Goal: Check status: Check status

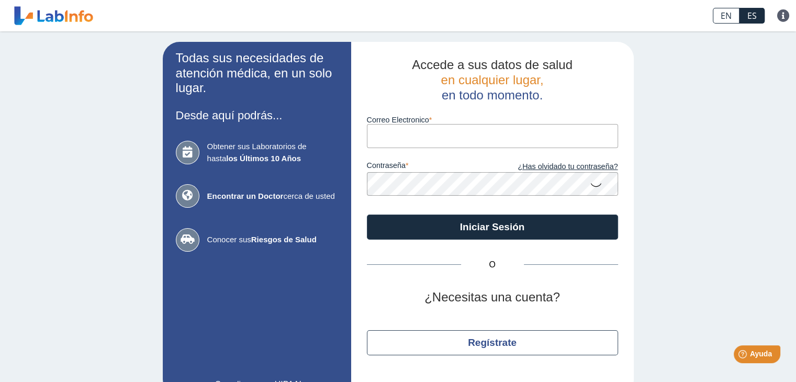
click at [418, 131] on input "Correo Electronico" at bounding box center [492, 136] width 251 height 24
type input "[EMAIL_ADDRESS][DOMAIN_NAME]"
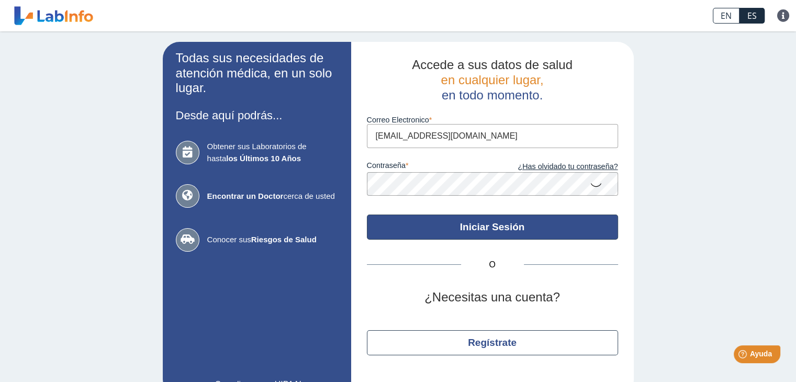
click at [486, 231] on button "Iniciar Sesión" at bounding box center [492, 226] width 251 height 25
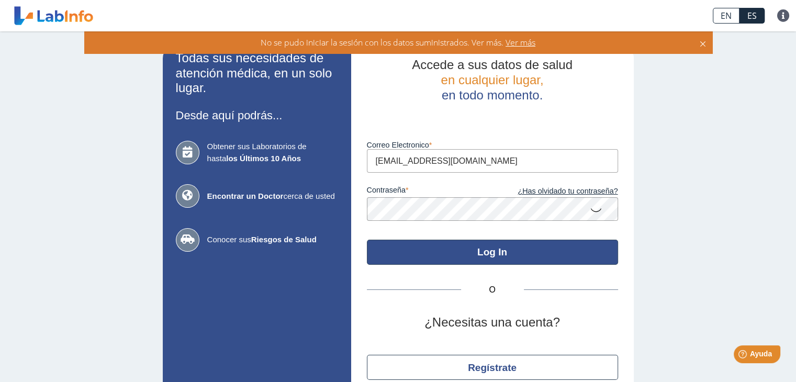
click at [477, 252] on button "Log In" at bounding box center [492, 252] width 251 height 25
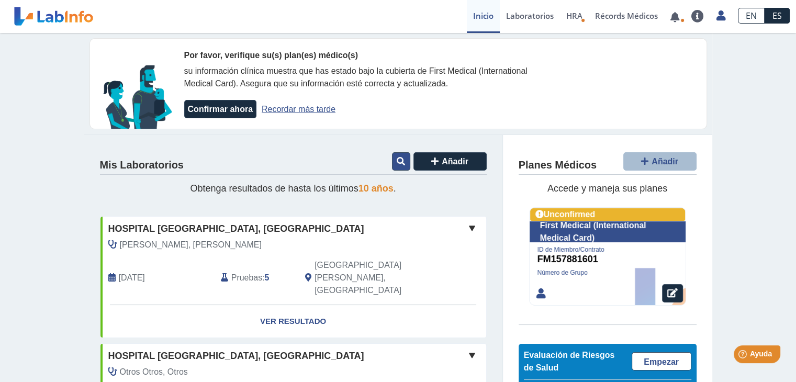
click at [396, 161] on icon at bounding box center [400, 161] width 8 height 8
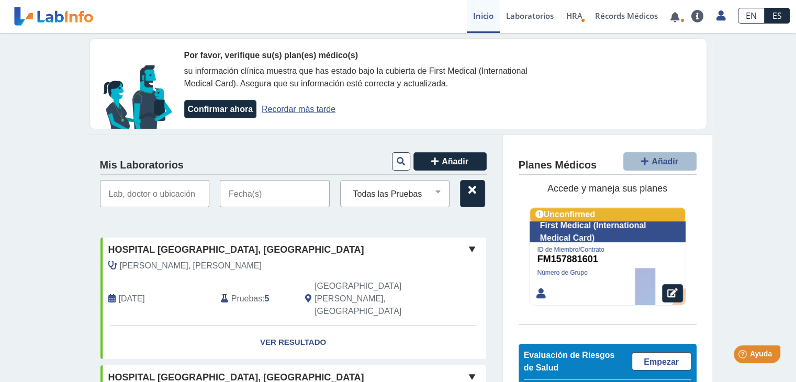
click at [252, 194] on input "text" at bounding box center [275, 193] width 110 height 27
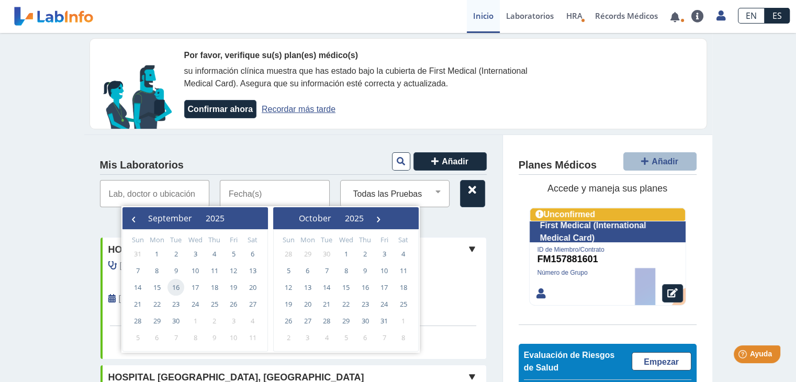
click at [176, 287] on span "16" at bounding box center [175, 287] width 17 height 17
type input "[DATE] - [DATE]"
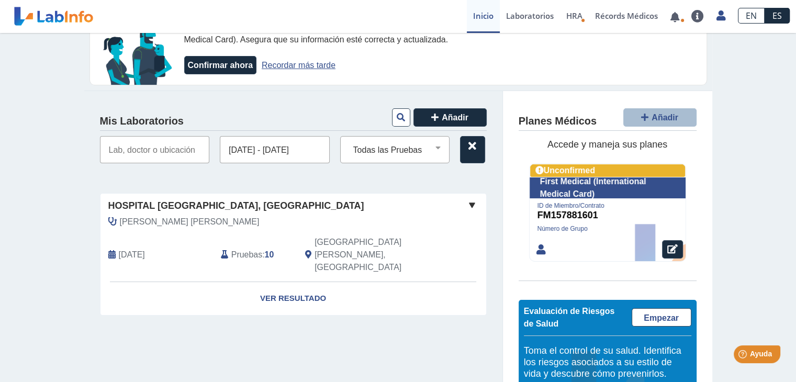
scroll to position [44, 0]
click at [289, 282] on link "Ver Resultado" at bounding box center [292, 298] width 385 height 33
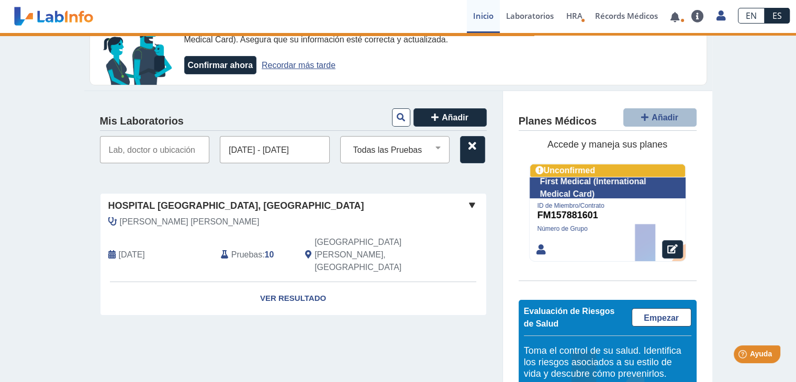
click at [468, 205] on span at bounding box center [472, 205] width 13 height 13
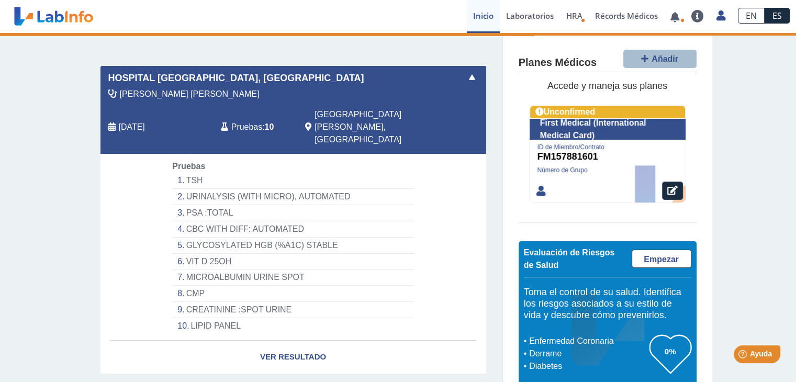
scroll to position [174, 0]
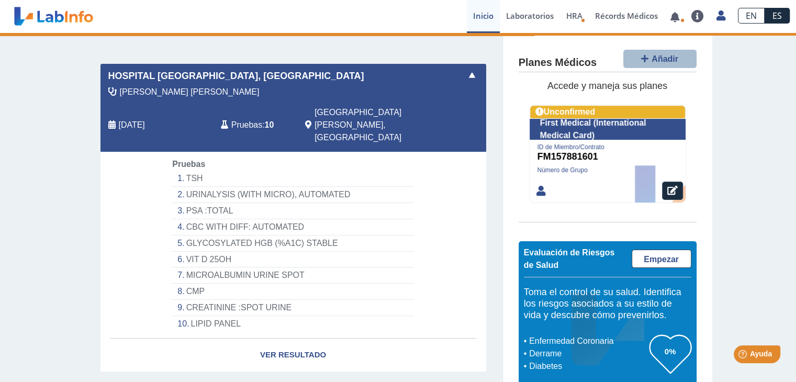
click at [188, 171] on li "TSH" at bounding box center [292, 179] width 241 height 16
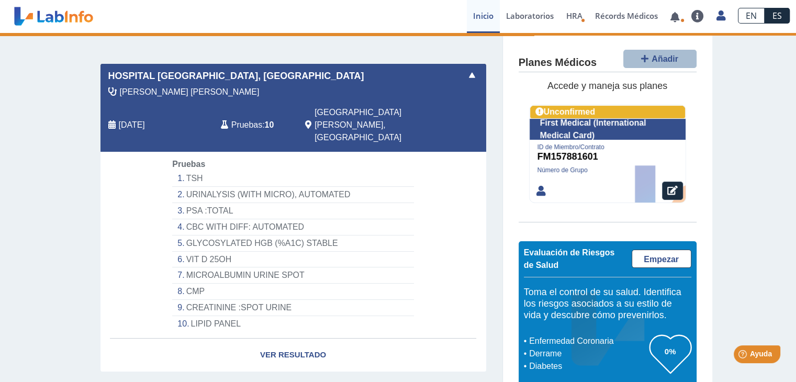
click at [188, 171] on li "TSH" at bounding box center [292, 179] width 241 height 16
click at [219, 187] on li "URINALYSIS (WITH MICRO), AUTOMATED" at bounding box center [292, 195] width 241 height 16
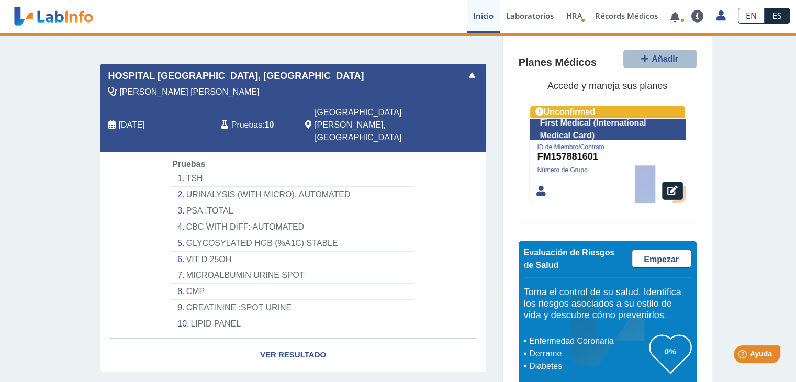
click at [215, 316] on li "LIPID PANEL" at bounding box center [292, 324] width 241 height 16
click at [294, 338] on link "Ver Resultado" at bounding box center [292, 354] width 385 height 33
click at [249, 267] on li "MICROALBUMIN URINE SPOT" at bounding box center [292, 275] width 241 height 16
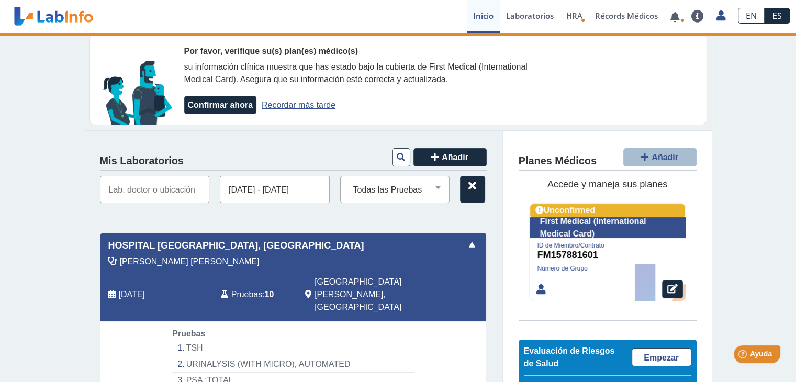
scroll to position [0, 0]
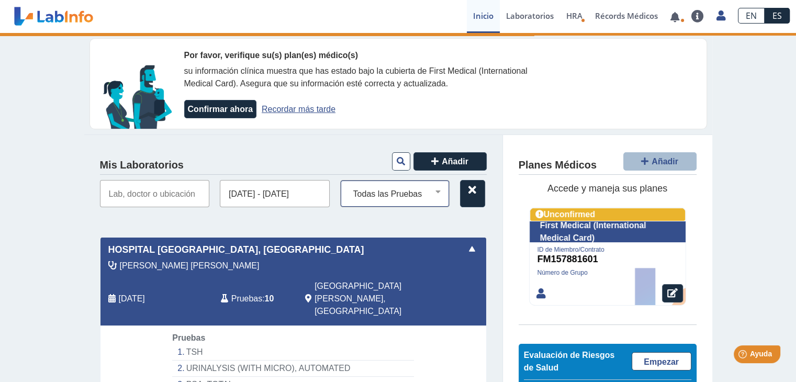
click at [433, 190] on select "Todas las Pruebas (w)-cmp cbc with diff: automated cmp cmp (without chol) ([MED…" at bounding box center [399, 194] width 100 height 14
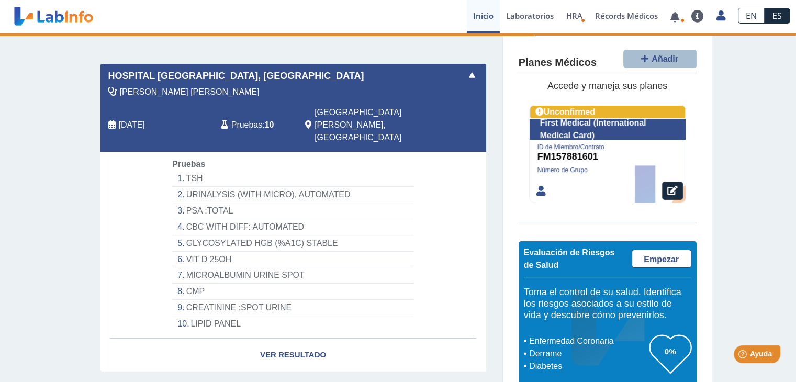
scroll to position [174, 0]
click at [191, 171] on li "TSH" at bounding box center [292, 179] width 241 height 16
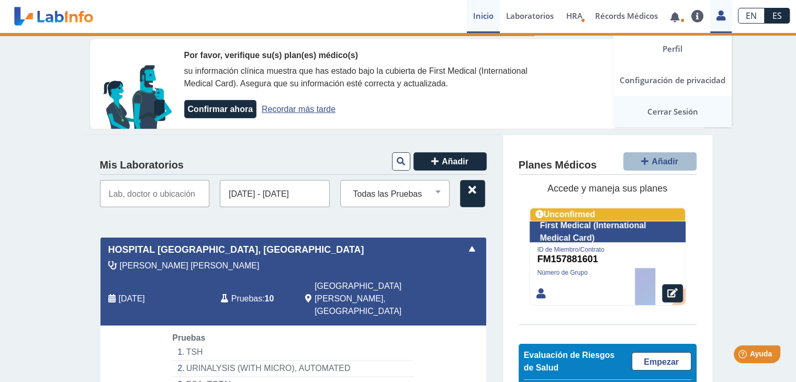
click at [680, 111] on link "Cerrar Sesión" at bounding box center [672, 111] width 118 height 31
click at [679, 111] on link "Cerrar Sesión" at bounding box center [672, 111] width 118 height 31
